Goal: Task Accomplishment & Management: Complete application form

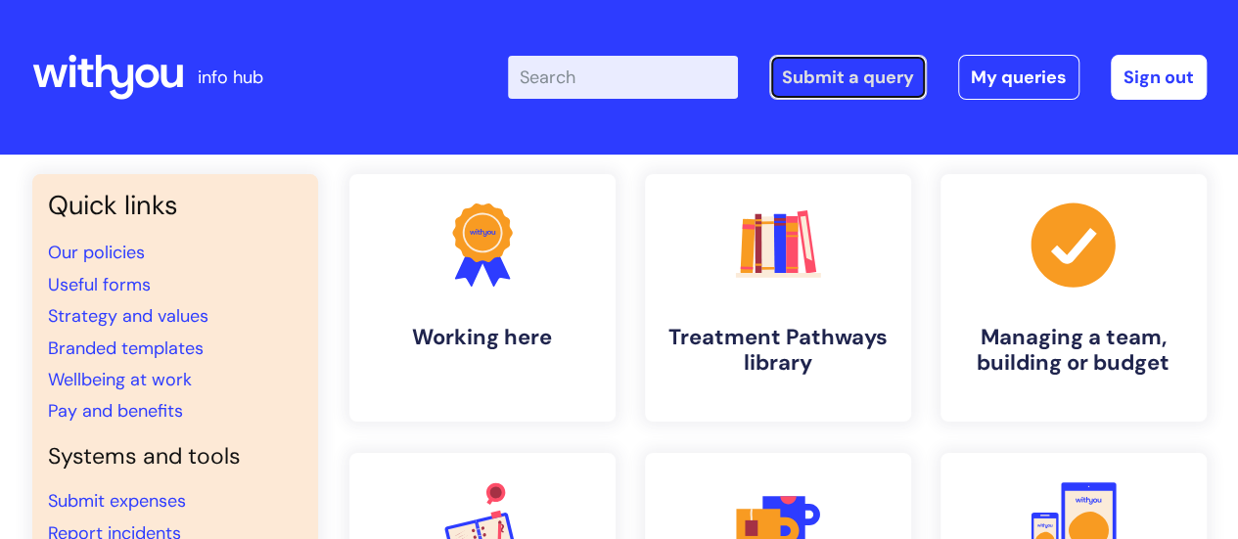
click at [804, 93] on link "Submit a query" at bounding box center [848, 77] width 158 height 45
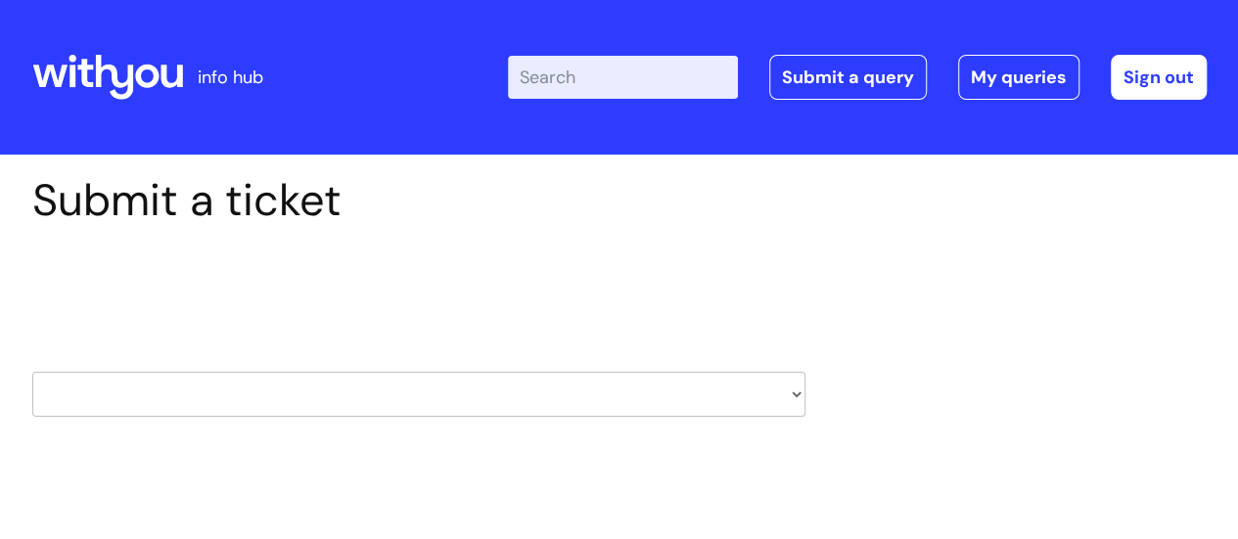
click at [530, 384] on select "HR / People IT and Support Clinical Drug Alerts Finance Accounts Data Support T…" at bounding box center [418, 394] width 773 height 45
select select "it_and_support"
click at [32, 372] on select "HR / People IT and Support Clinical Drug Alerts Finance Accounts Data Support T…" at bounding box center [418, 394] width 773 height 45
select select "80004286527"
click at [574, 439] on div "Select issue type HR / People IT and Support Clinical Drug Alerts Finance Accou…" at bounding box center [418, 345] width 773 height 204
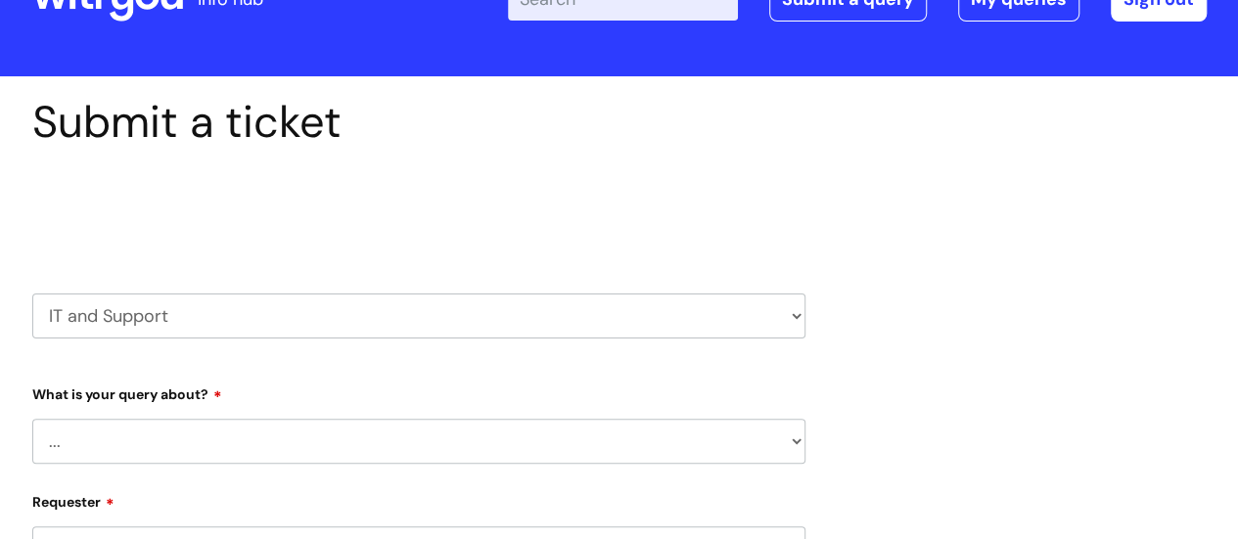
scroll to position [196, 0]
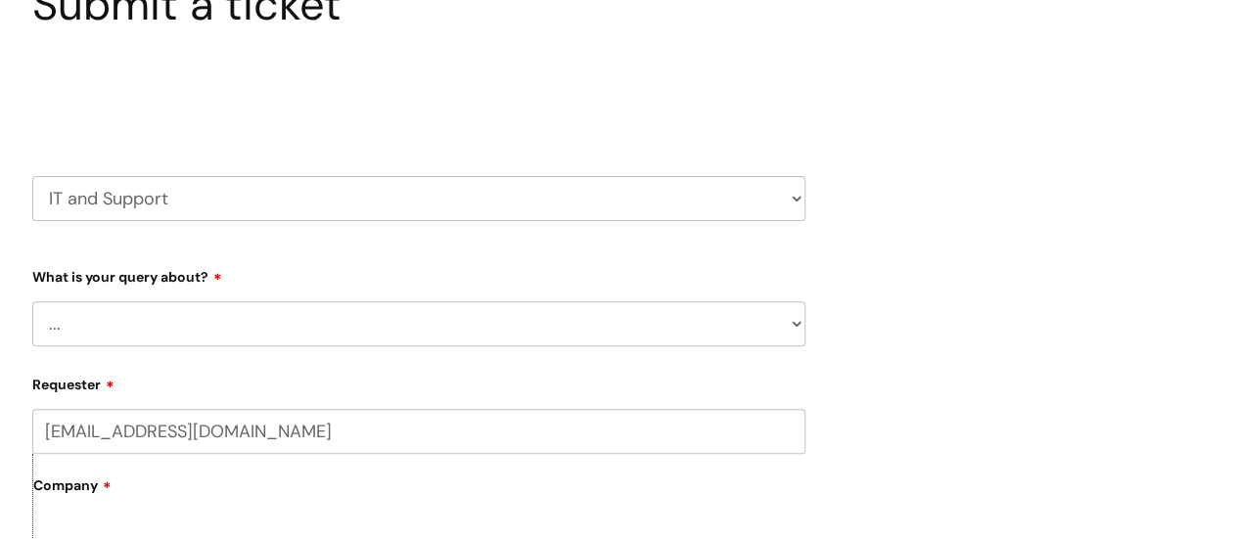
click at [379, 317] on select "... Mobile Phone Reset & MFA Accounts, Starters and Leavers IT Hardware issue I…" at bounding box center [418, 323] width 773 height 45
select select "System/software"
click at [32, 301] on select "... Mobile Phone Reset & MFA Accounts, Starters and Leavers IT Hardware issue I…" at bounding box center [418, 323] width 773 height 45
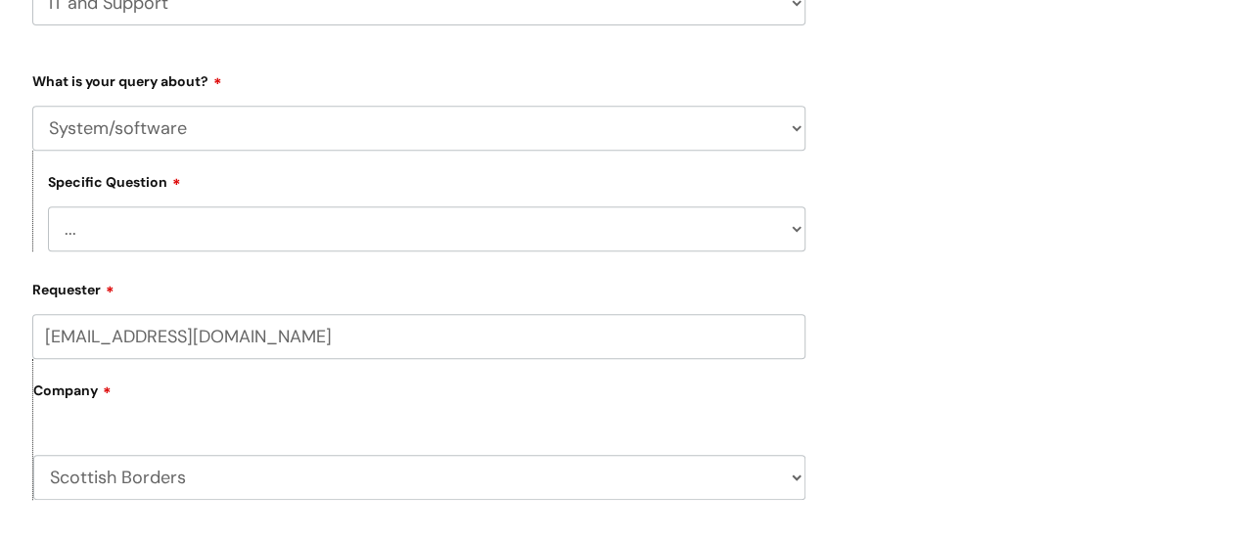
click at [704, 245] on select "... Halo PCMIS Iaptus NHS Email CJSM Email Mitel Another System Google (Workspa…" at bounding box center [427, 229] width 758 height 45
select select "Another System"
click at [48, 208] on select "... Halo PCMIS Iaptus NHS Email CJSM Email Mitel Another System Google (Workspa…" at bounding box center [427, 229] width 758 height 45
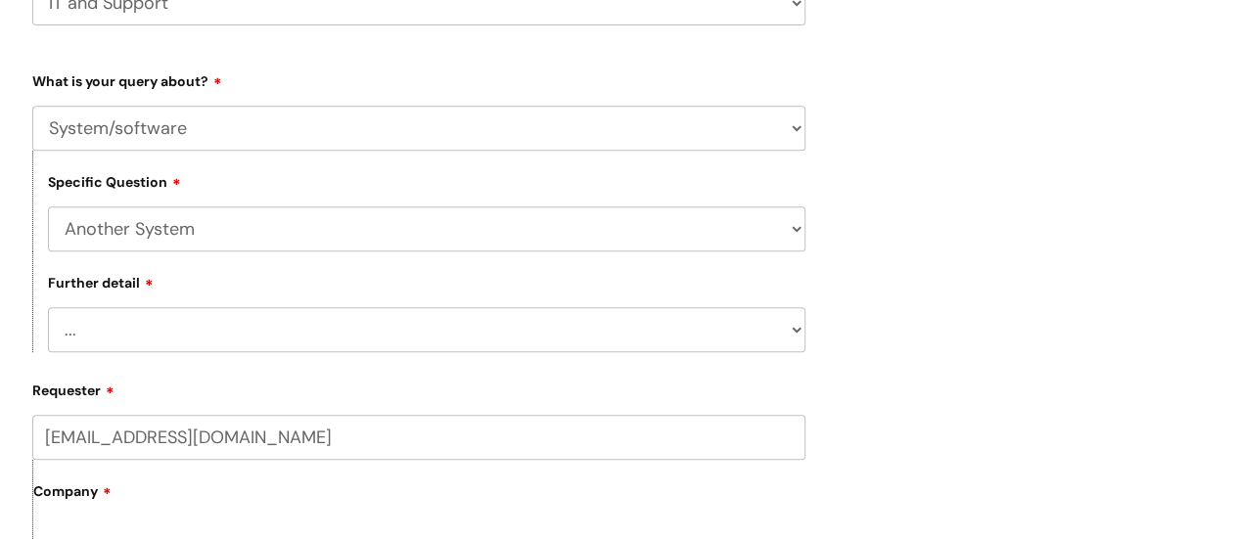
click at [744, 346] on select "... I’ve got a login issue Something else" at bounding box center [427, 329] width 758 height 45
select select "I’ve got a login issue"
click at [48, 309] on select "... I’ve got a login issue Something else" at bounding box center [427, 329] width 758 height 45
click at [1010, 290] on div "Submit a ticket Select issue type HR / People IT and Support Clinical Drug Aler…" at bounding box center [620, 527] width 1204 height 1489
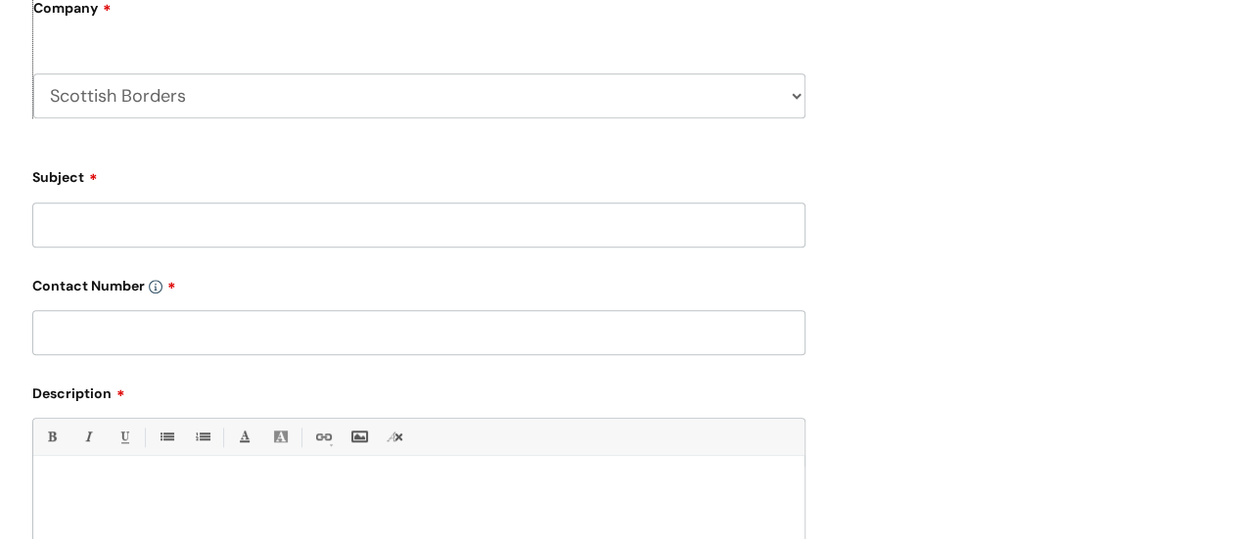
scroll to position [979, 0]
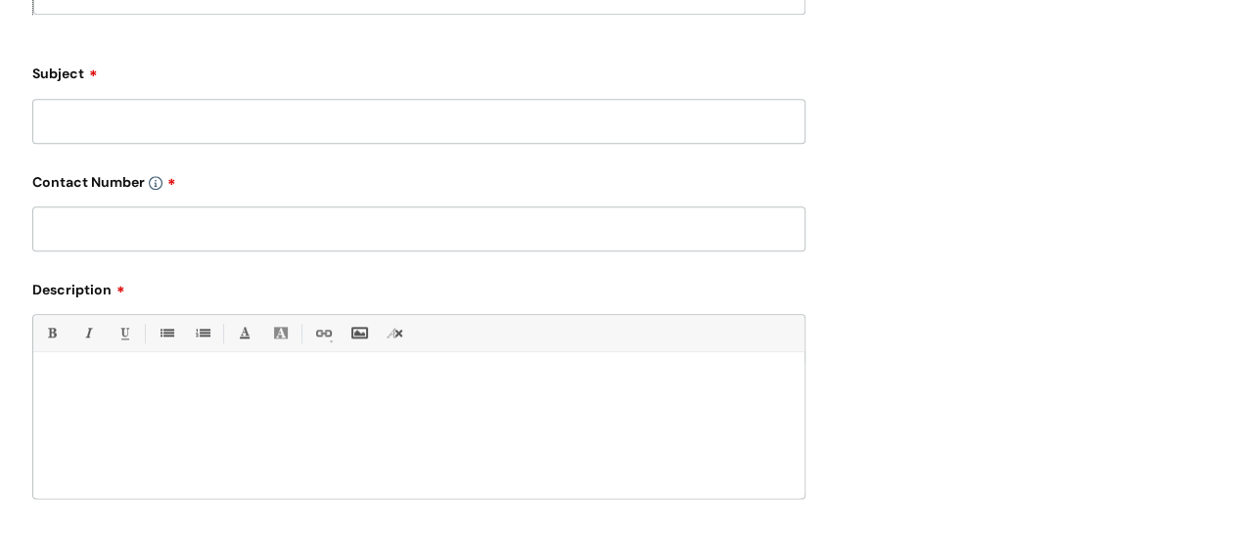
click at [307, 114] on input "Subject" at bounding box center [418, 121] width 773 height 45
type input "Nebula"
click at [264, 230] on input "text" at bounding box center [418, 229] width 773 height 45
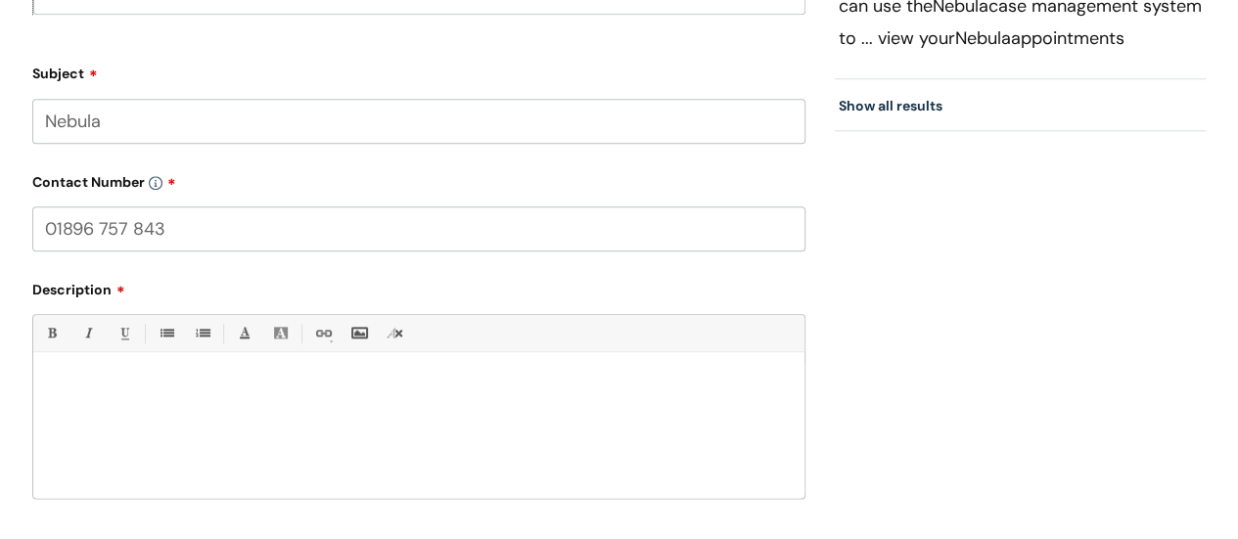
type input "01896 757 843"
click at [278, 362] on div "Bold (Ctrl-B) Italic (Ctrl-I) Underline(Ctrl-U) • Unordered List (Ctrl-Shift-7)…" at bounding box center [418, 406] width 773 height 184
click at [269, 375] on div at bounding box center [418, 430] width 771 height 135
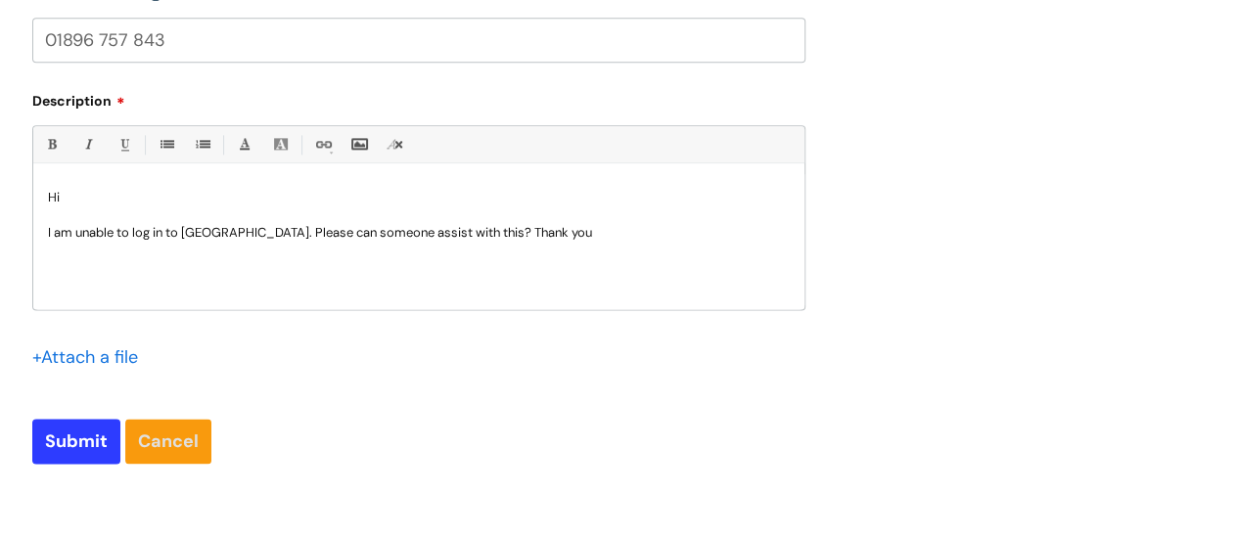
scroll to position [1175, 0]
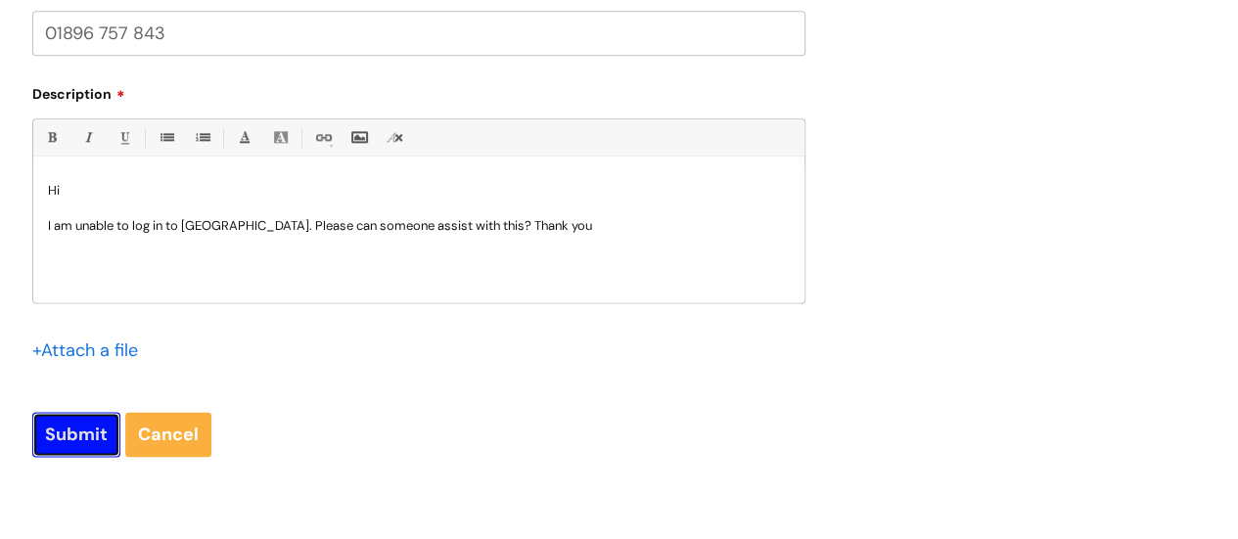
click at [85, 448] on input "Submit" at bounding box center [76, 434] width 88 height 45
type input "Please Wait..."
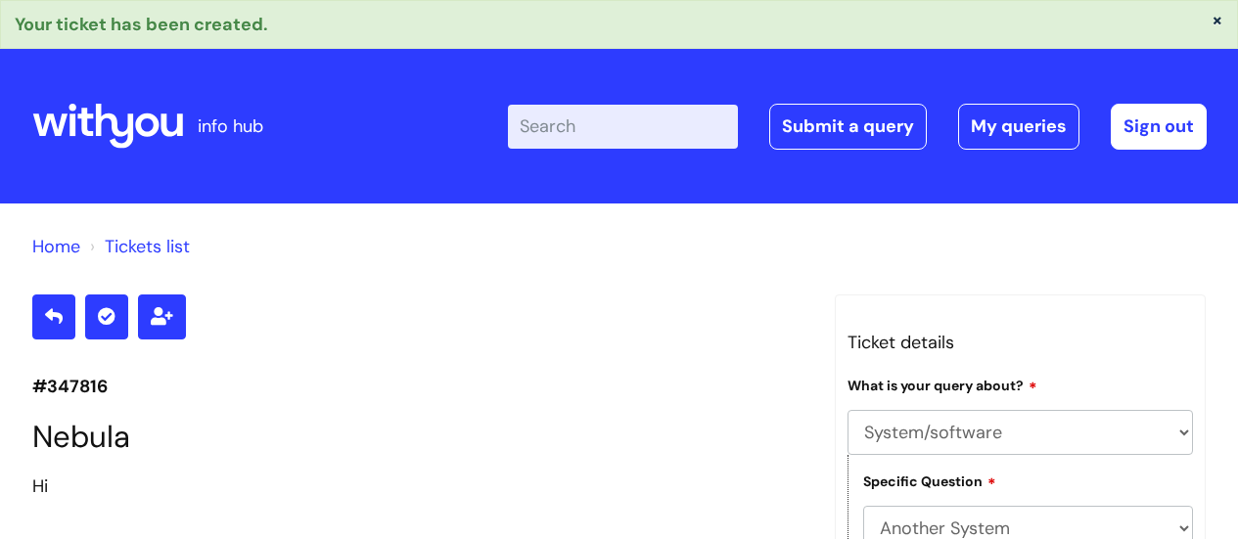
select select "System/software"
select select "Another System"
select select "I’ve got a login issue"
